Goal: Information Seeking & Learning: Compare options

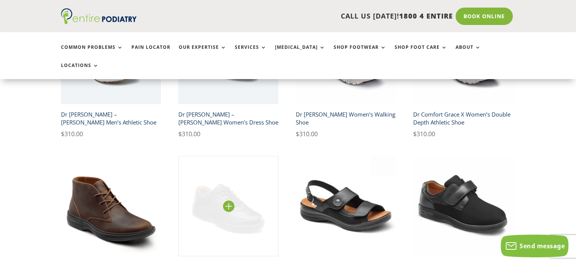
scroll to position [456, 0]
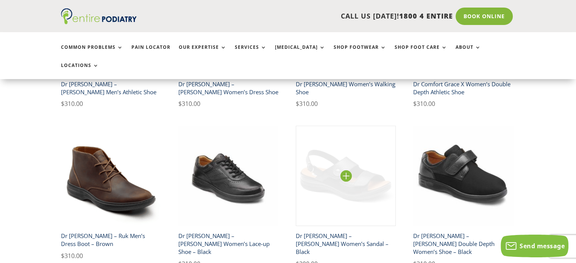
click at [344, 157] on img at bounding box center [346, 176] width 100 height 100
click at [348, 150] on img at bounding box center [346, 176] width 100 height 100
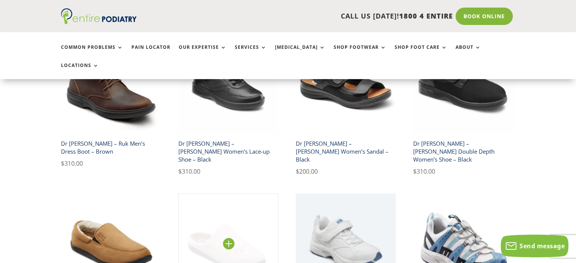
scroll to position [608, 0]
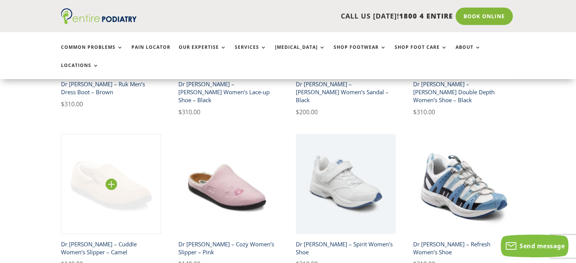
click at [121, 160] on img at bounding box center [111, 184] width 100 height 100
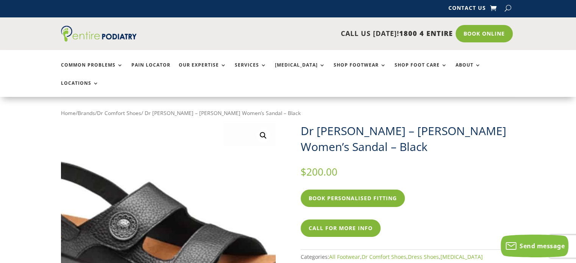
scroll to position [0, 0]
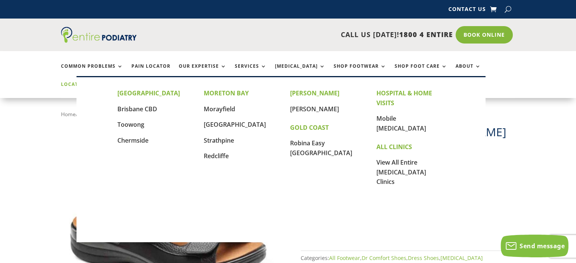
click at [99, 82] on link "Locations" at bounding box center [80, 90] width 38 height 16
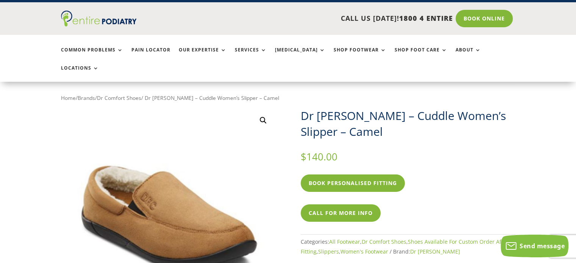
scroll to position [11, 0]
